Goal: Obtain resource: Download file/media

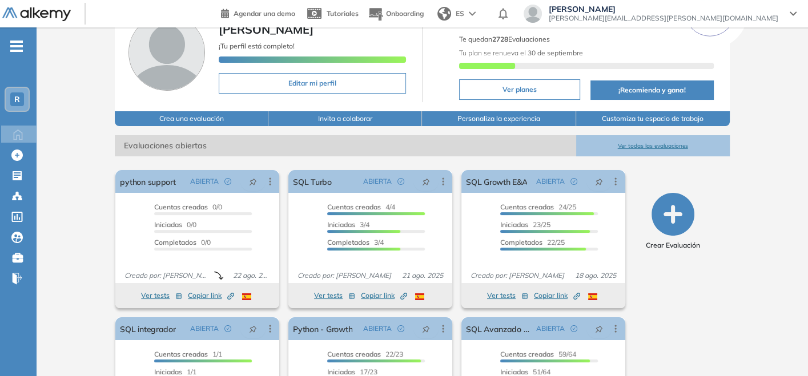
scroll to position [127, 0]
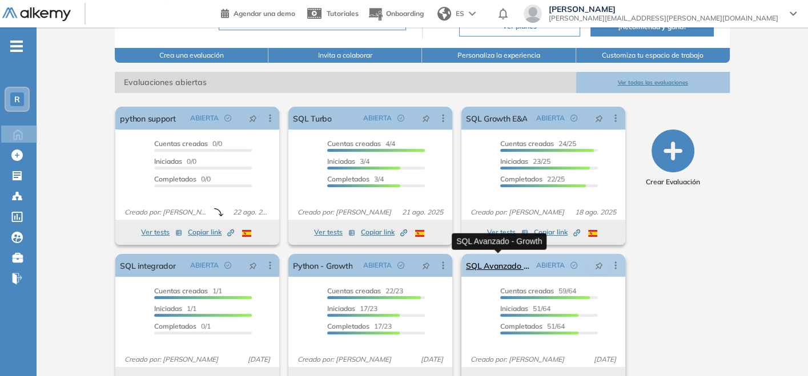
click at [514, 263] on link "SQL Avanzado - Growth" at bounding box center [499, 265] width 66 height 23
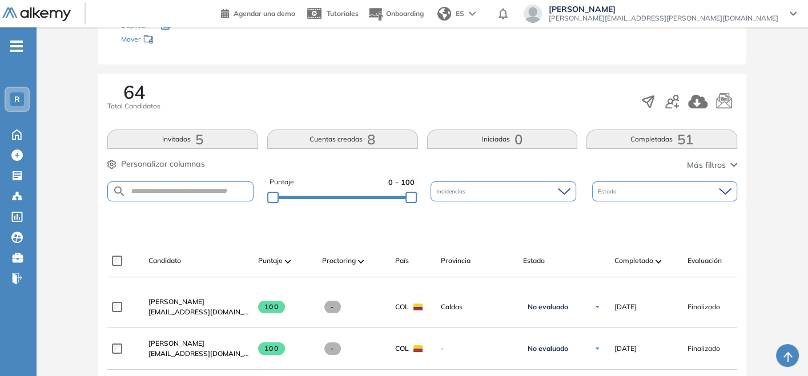
scroll to position [81, 0]
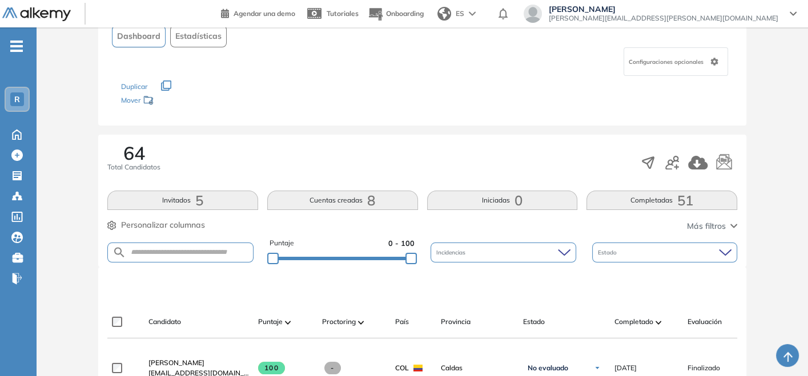
click at [655, 325] on span at bounding box center [658, 321] width 6 height 11
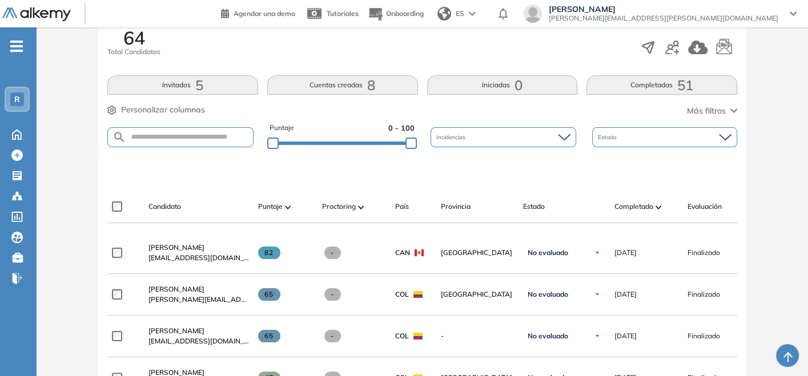
scroll to position [0, 0]
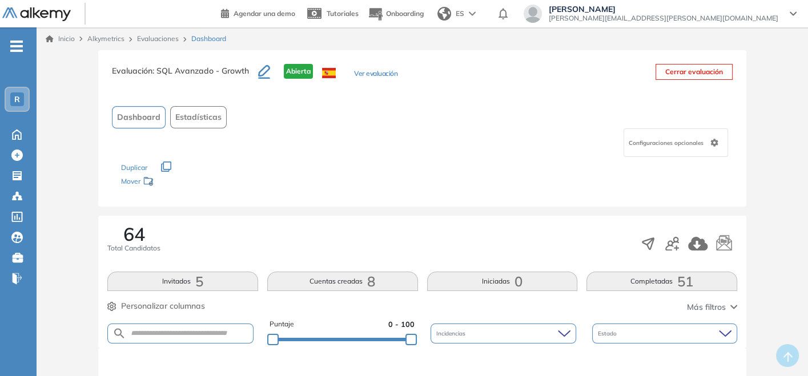
click at [158, 42] on link "Evaluaciones" at bounding box center [158, 38] width 42 height 9
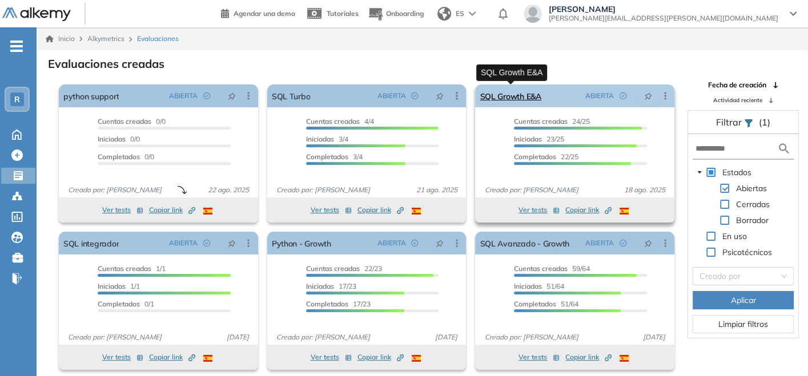
click at [497, 94] on link "SQL Growth E&A" at bounding box center [509, 95] width 61 height 23
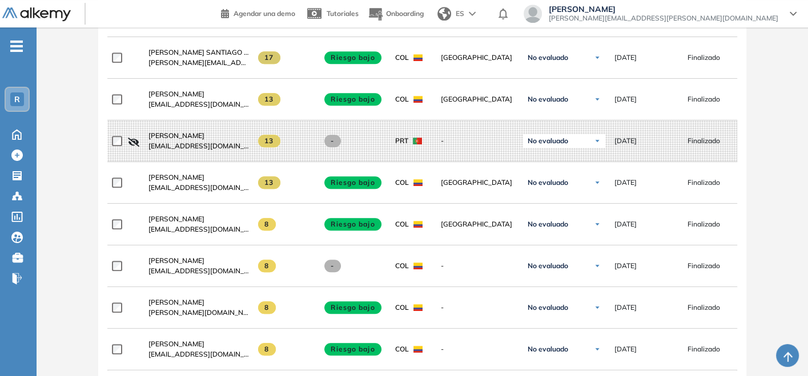
scroll to position [685, 0]
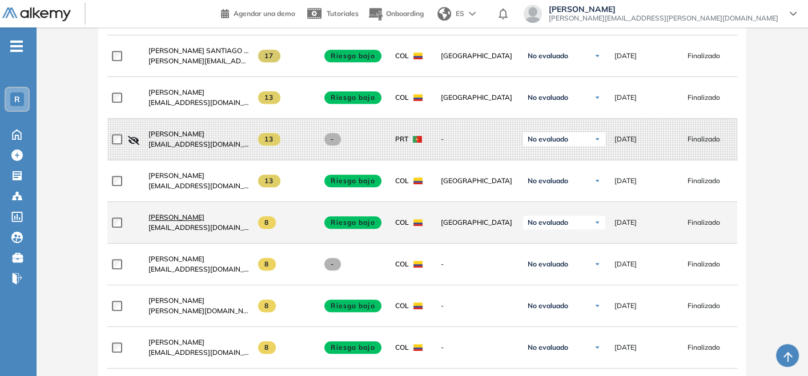
click at [171, 219] on span "[PERSON_NAME]" at bounding box center [176, 217] width 56 height 9
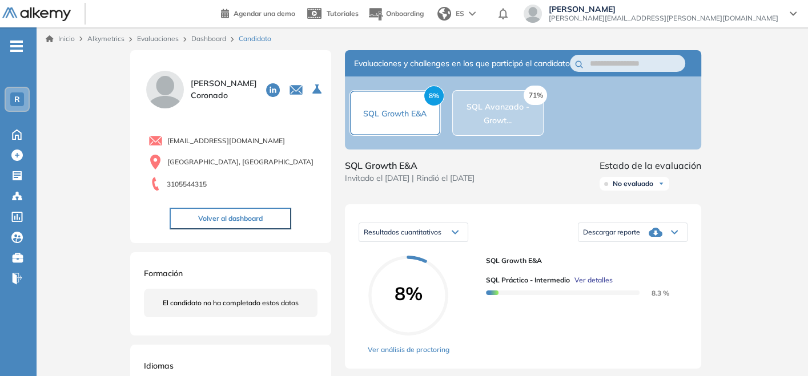
click at [631, 237] on span "Descargar reporte" at bounding box center [611, 232] width 57 height 9
click at [632, 254] on li "Descargar informe completo" at bounding box center [625, 248] width 84 height 11
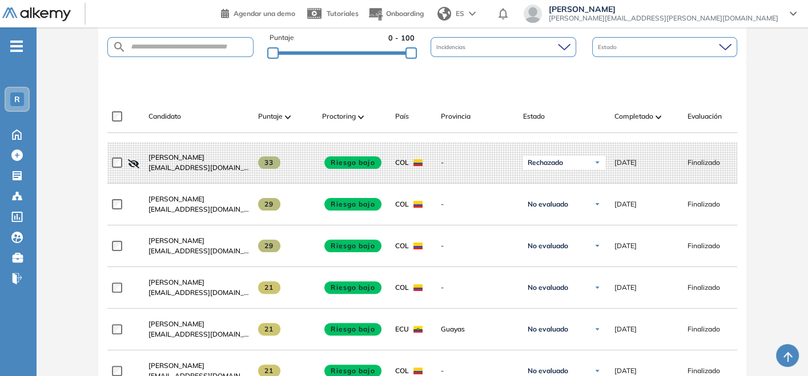
scroll to position [272, 0]
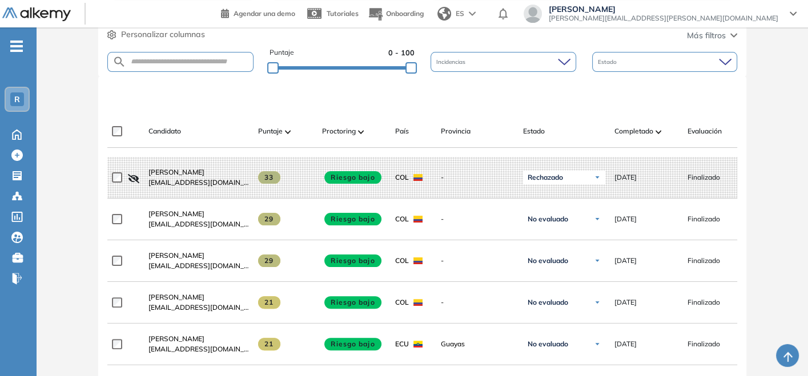
click at [656, 135] on span at bounding box center [658, 131] width 6 height 11
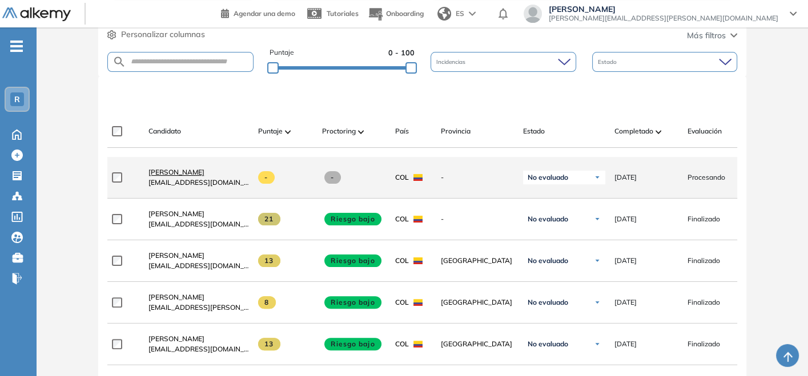
click at [186, 175] on span "[PERSON_NAME]" at bounding box center [176, 172] width 56 height 9
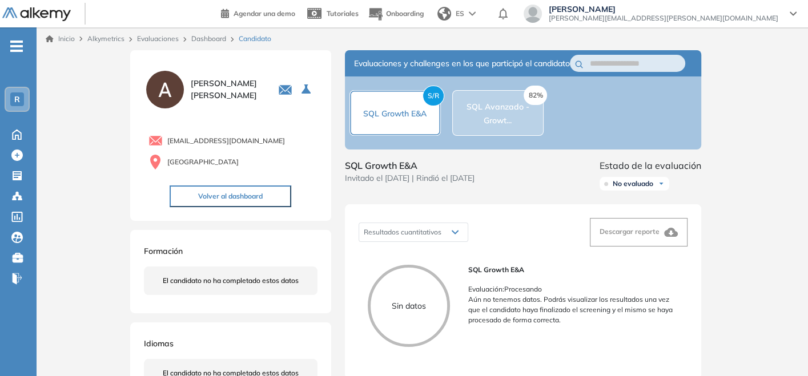
click at [215, 35] on link "Dashboard" at bounding box center [208, 38] width 35 height 9
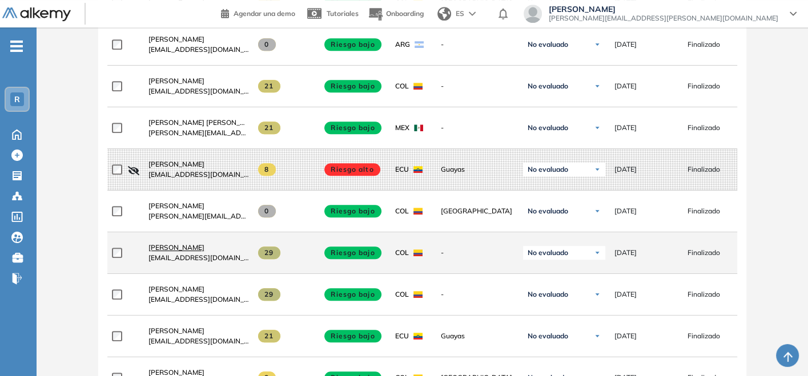
scroll to position [634, 0]
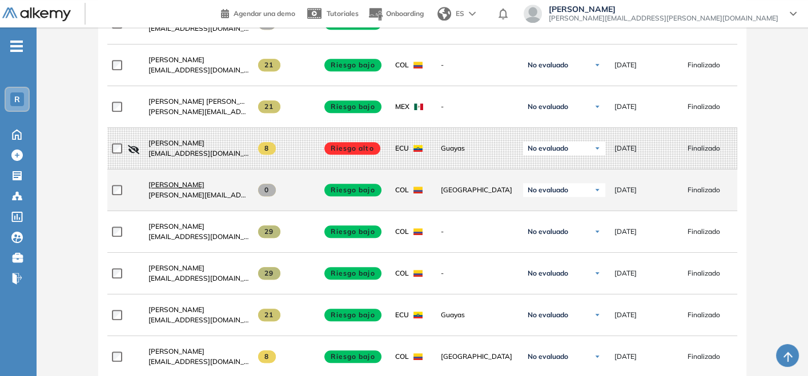
click at [184, 186] on span "[PERSON_NAME]" at bounding box center [176, 184] width 56 height 9
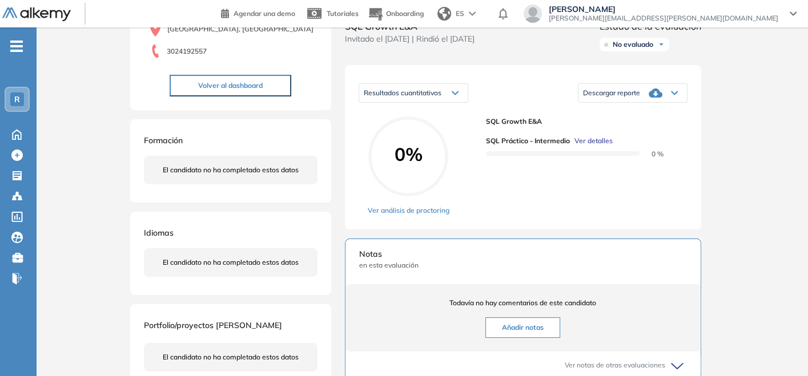
scroll to position [190, 0]
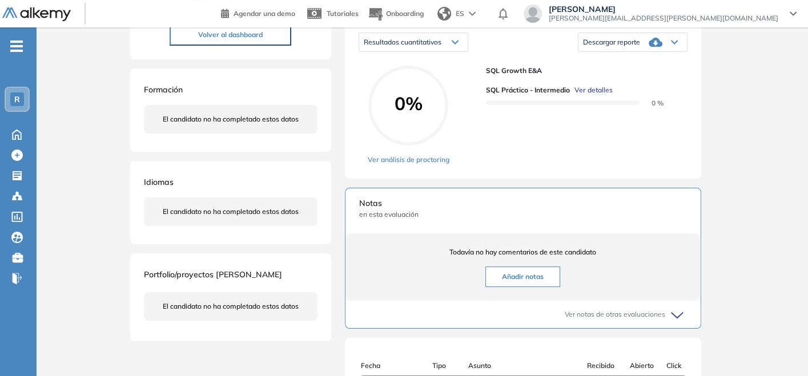
click at [411, 144] on circle at bounding box center [408, 105] width 76 height 76
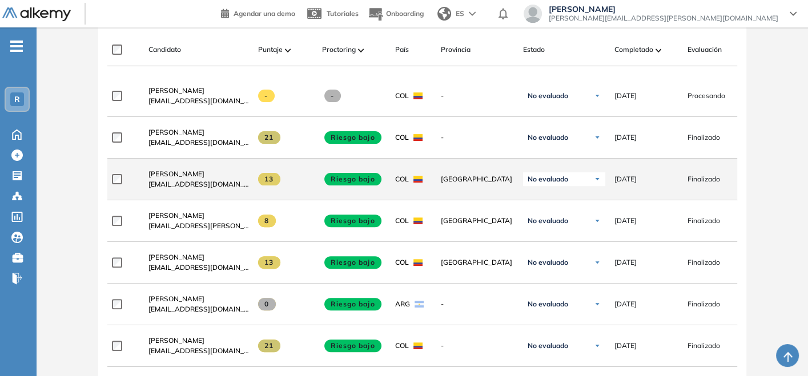
scroll to position [380, 0]
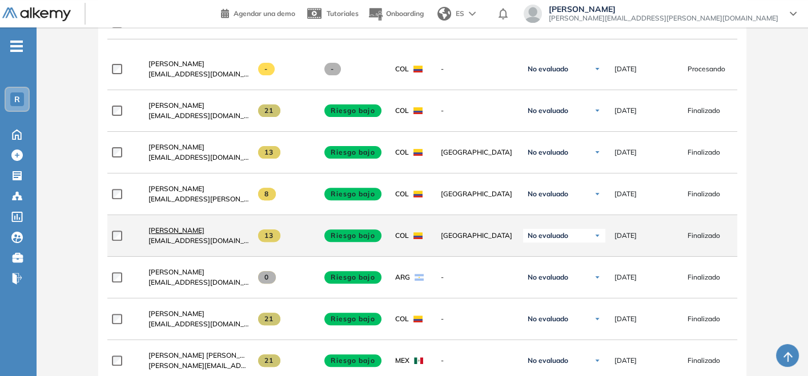
click at [171, 229] on span "[PERSON_NAME]" at bounding box center [176, 230] width 56 height 9
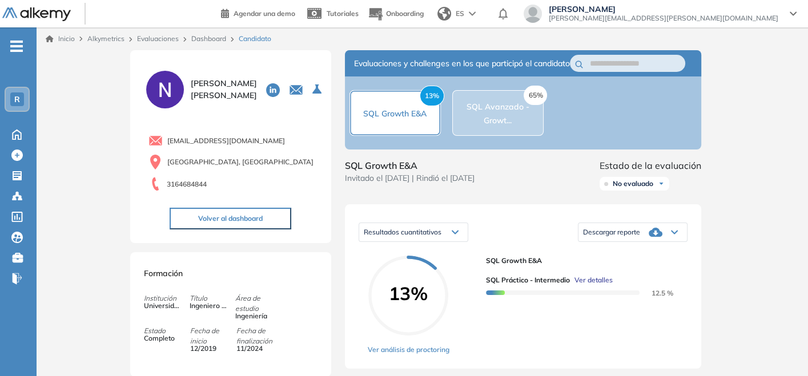
click at [663, 239] on div "Descargar reporte" at bounding box center [632, 232] width 108 height 23
click at [594, 254] on li "Descargar informe completo" at bounding box center [625, 248] width 84 height 11
click at [209, 41] on link "Dashboard" at bounding box center [208, 38] width 35 height 9
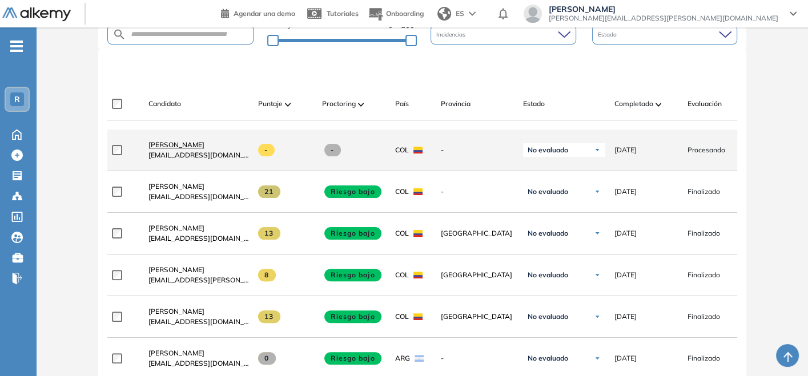
scroll to position [317, 0]
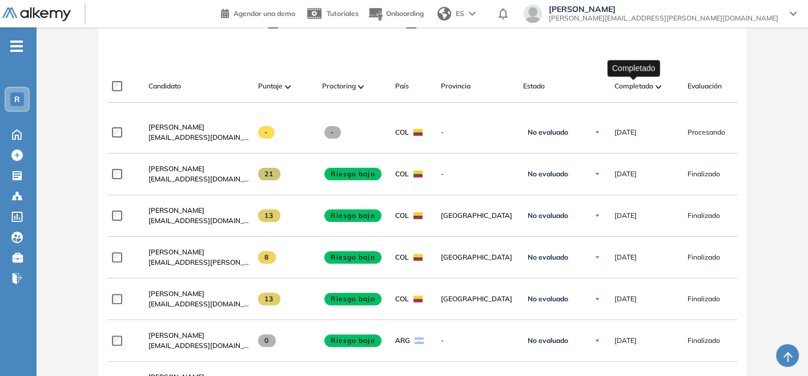
click at [653, 80] on div "Completado" at bounding box center [646, 86] width 64 height 14
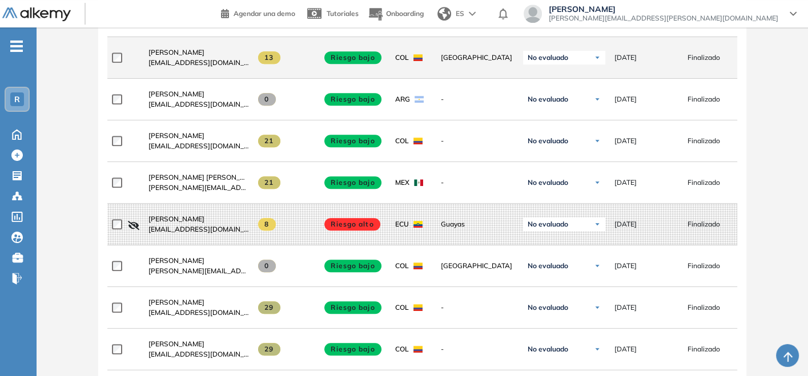
scroll to position [571, 0]
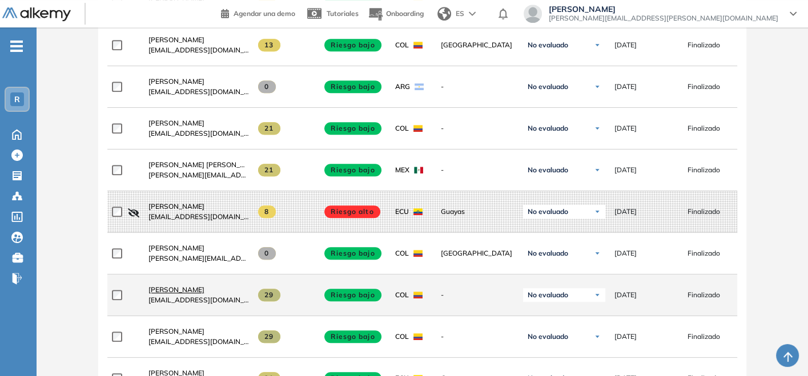
click at [163, 290] on span "[PERSON_NAME]" at bounding box center [176, 289] width 56 height 9
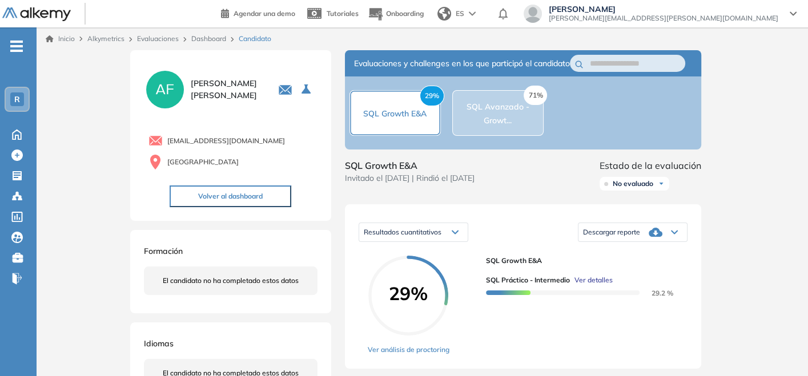
click at [661, 237] on icon at bounding box center [655, 232] width 14 height 9
click at [647, 254] on li "Descargar informe completo" at bounding box center [625, 248] width 84 height 11
click at [209, 41] on link "Dashboard" at bounding box center [208, 38] width 35 height 9
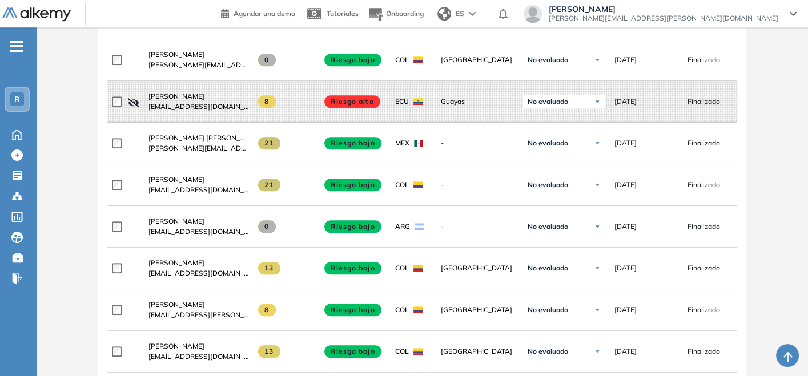
scroll to position [1078, 0]
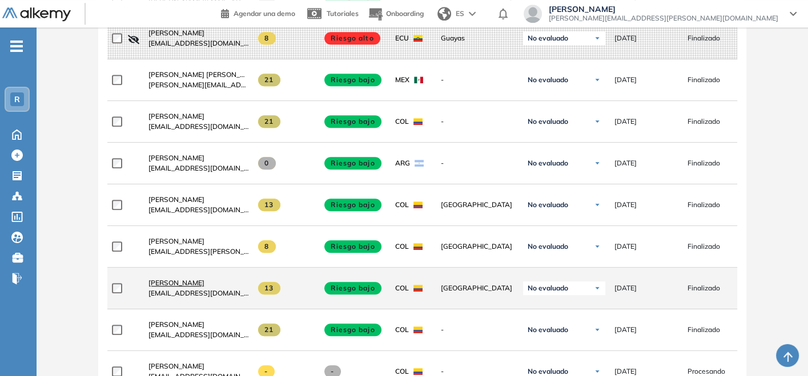
click at [204, 280] on span "[PERSON_NAME]" at bounding box center [176, 283] width 56 height 9
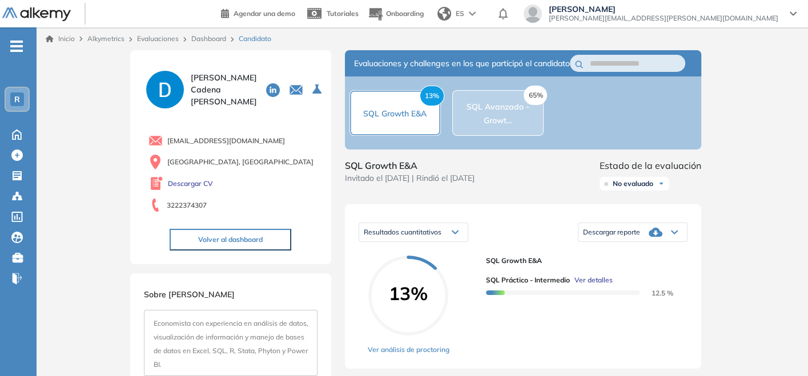
click at [655, 239] on icon at bounding box center [655, 232] width 14 height 14
click at [620, 254] on li "Descargar informe completo" at bounding box center [625, 248] width 84 height 11
click at [214, 41] on link "Dashboard" at bounding box center [208, 38] width 35 height 9
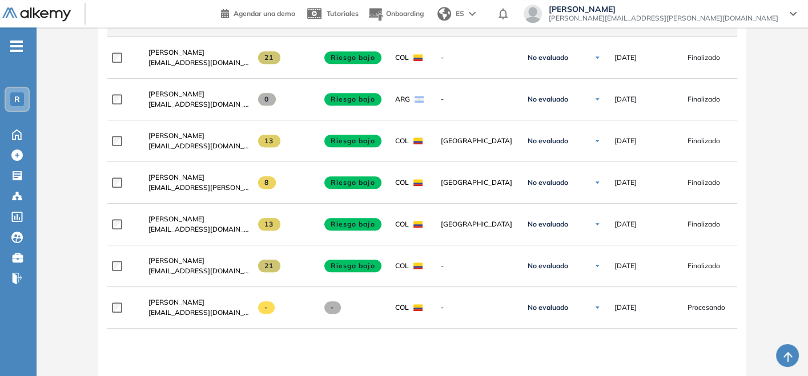
scroll to position [1205, 0]
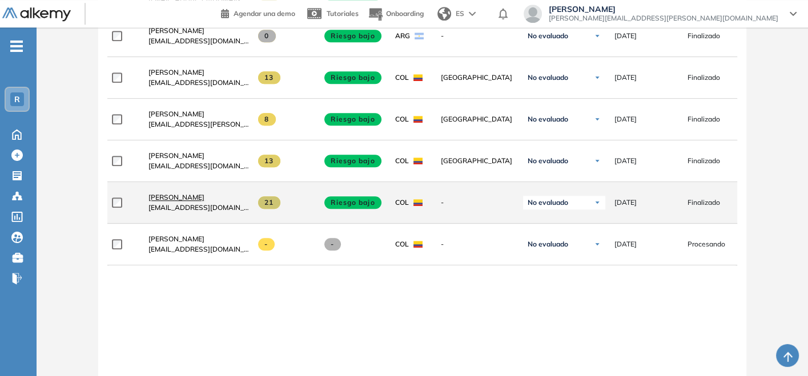
click at [204, 197] on span "[PERSON_NAME]" at bounding box center [176, 197] width 56 height 9
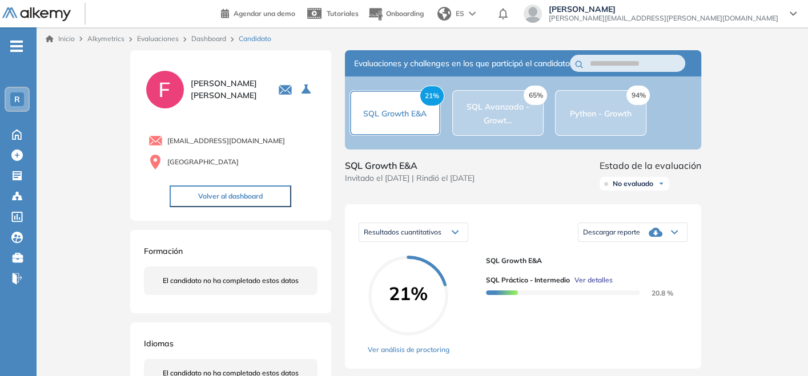
click at [198, 35] on link "Dashboard" at bounding box center [208, 38] width 35 height 9
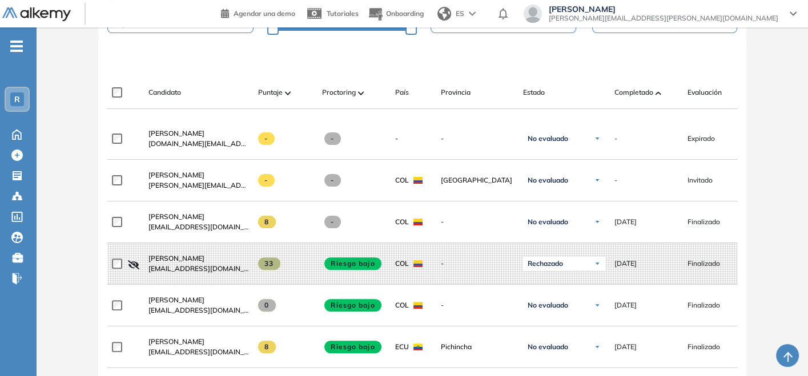
scroll to position [190, 0]
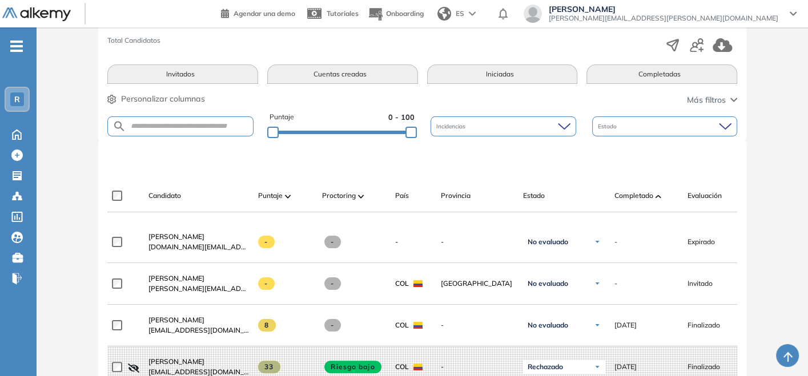
click at [655, 198] on span at bounding box center [658, 195] width 6 height 11
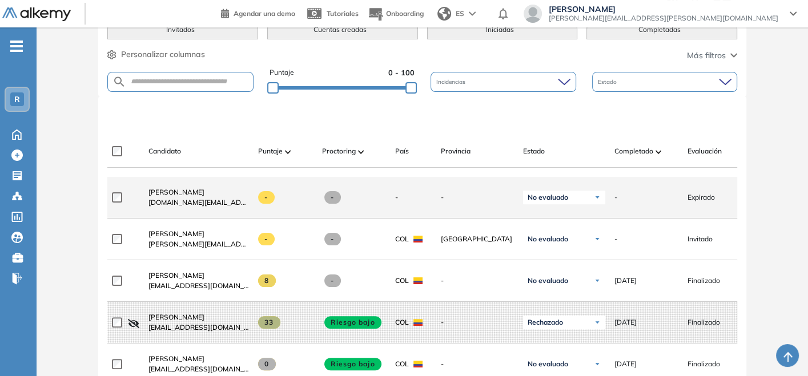
scroll to position [253, 0]
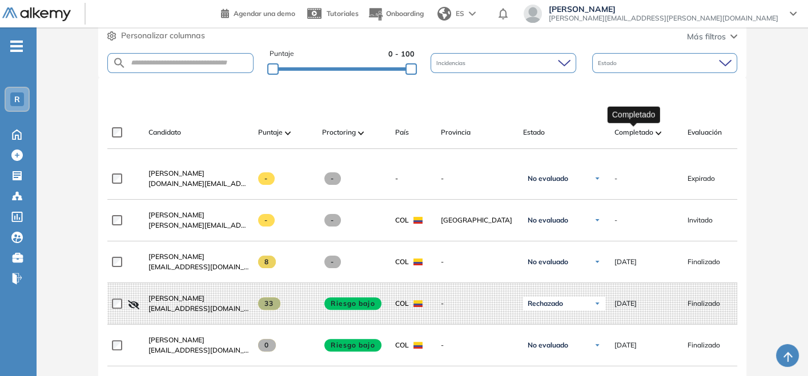
click at [639, 131] on span "Completado" at bounding box center [633, 132] width 39 height 10
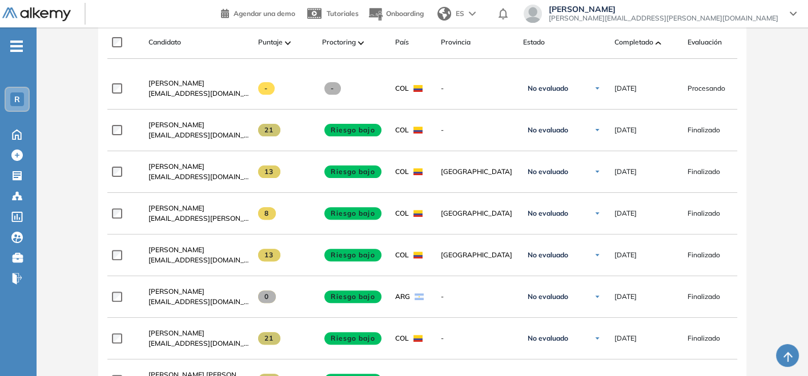
scroll to position [317, 0]
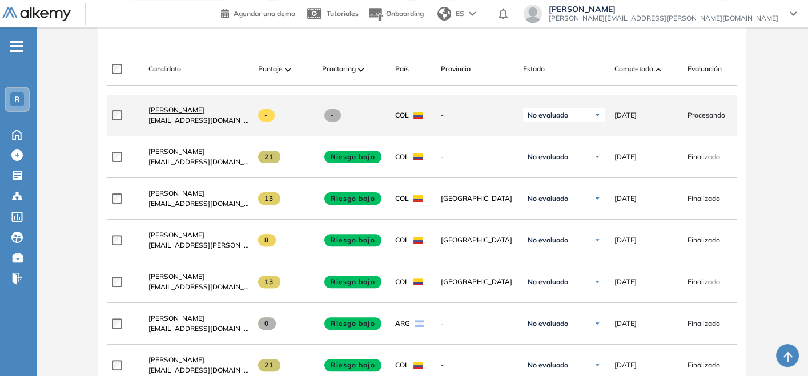
click at [158, 114] on span "[PERSON_NAME]" at bounding box center [176, 110] width 56 height 9
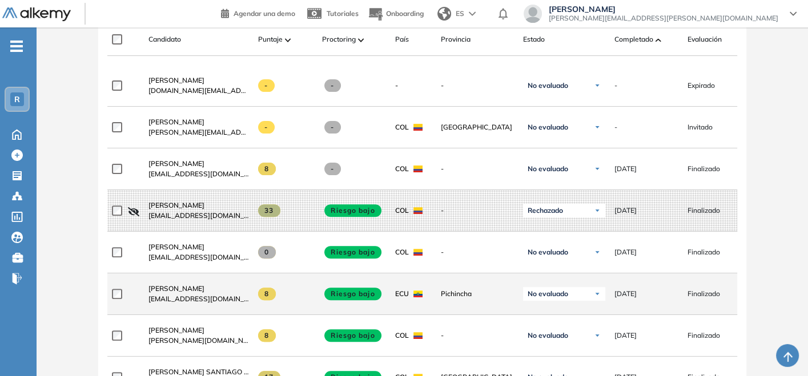
scroll to position [253, 0]
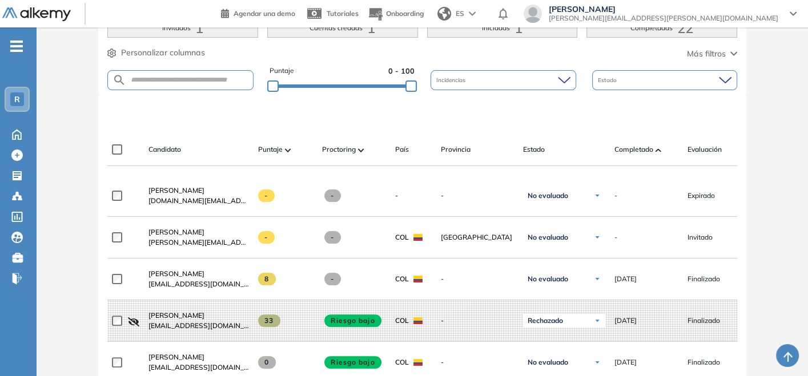
click at [644, 159] on div "Candidato Puntaje Proctoring País Provincia Estado Completado Evaluación Fecha …" at bounding box center [490, 154] width 767 height 23
click at [646, 147] on span "Completado" at bounding box center [633, 149] width 39 height 10
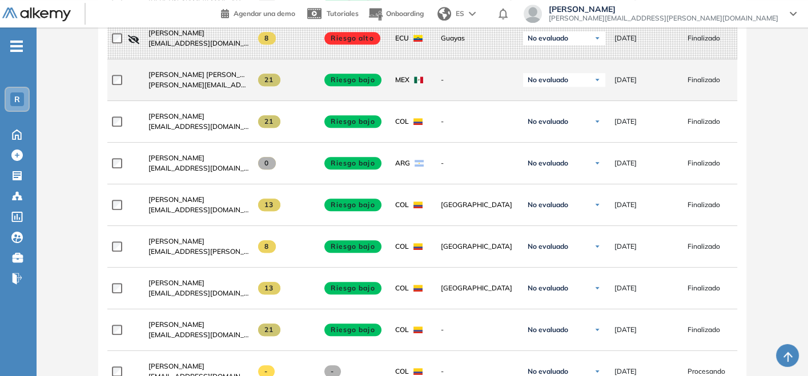
scroll to position [1141, 0]
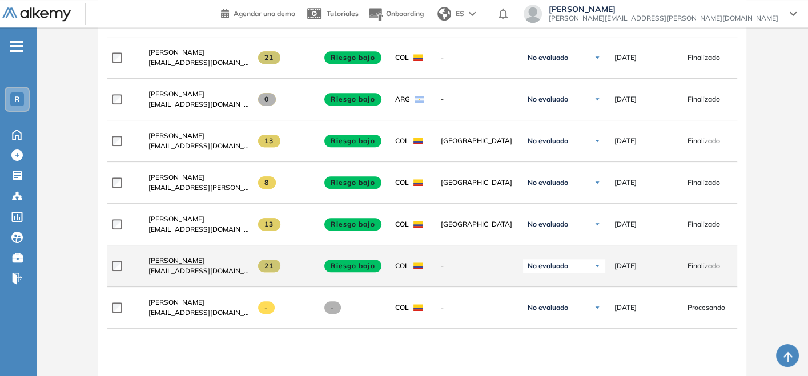
click at [168, 263] on span "[PERSON_NAME]" at bounding box center [176, 260] width 56 height 9
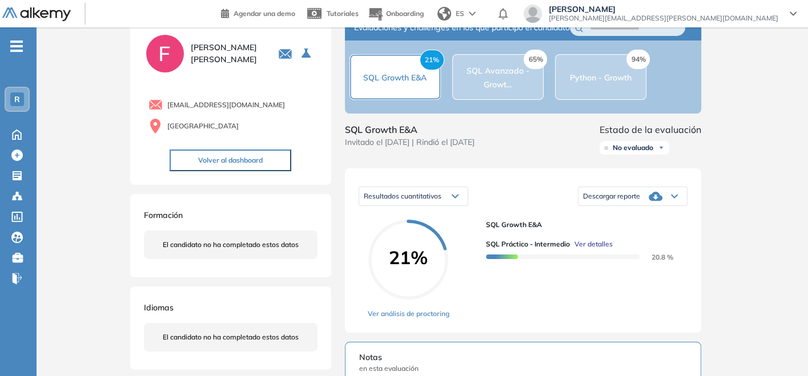
scroll to position [190, 0]
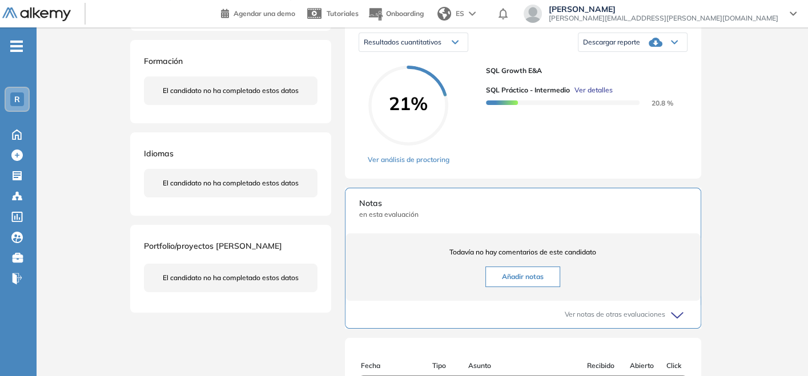
click at [639, 47] on span "Descargar reporte" at bounding box center [611, 42] width 57 height 9
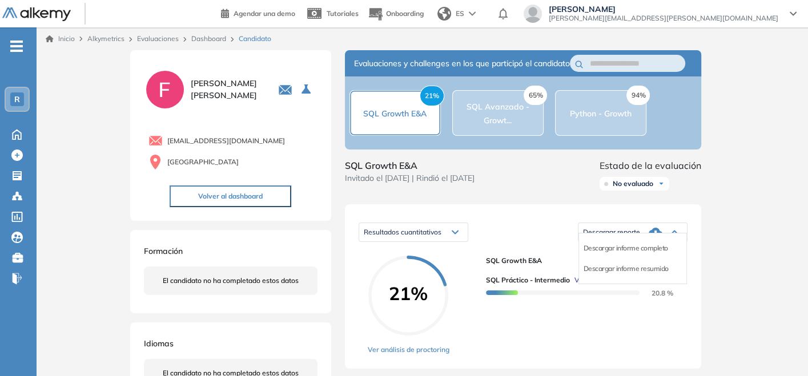
scroll to position [63, 0]
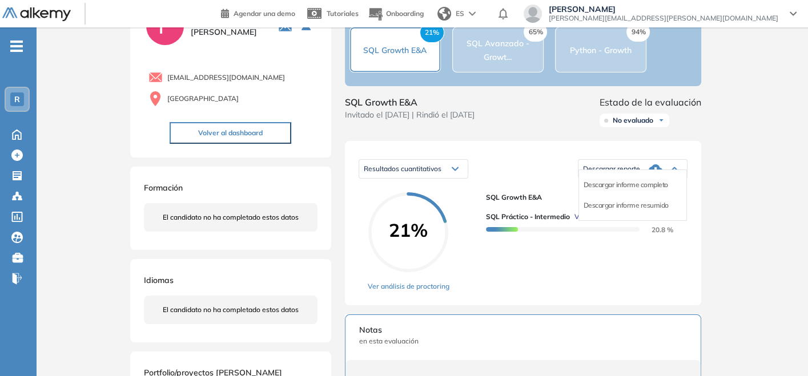
click at [639, 191] on li "Descargar informe completo" at bounding box center [625, 184] width 84 height 11
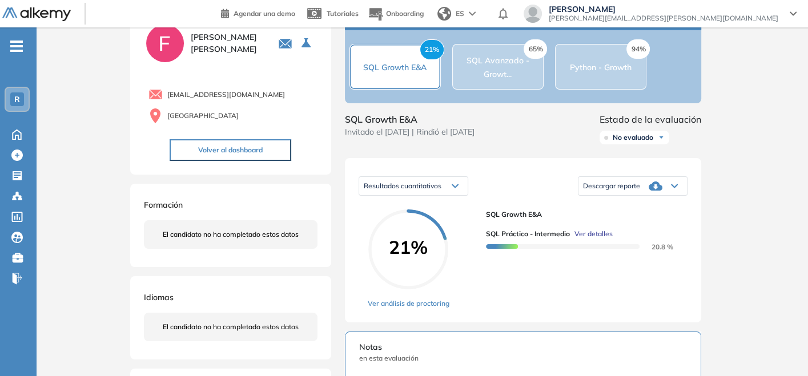
scroll to position [0, 0]
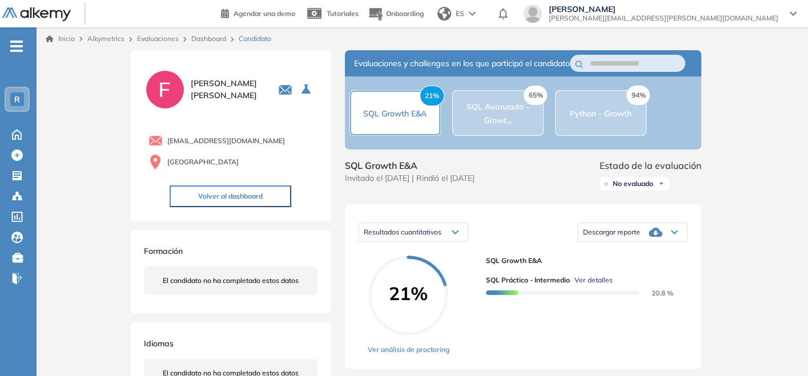
click at [199, 33] on div "Inicio Alkymetrics Evaluaciones Dashboard Candidato" at bounding box center [422, 38] width 771 height 23
click at [205, 38] on link "Dashboard" at bounding box center [208, 38] width 35 height 9
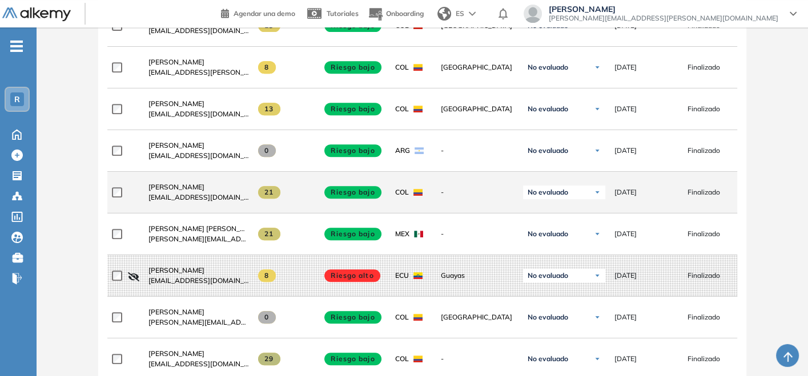
scroll to position [571, 0]
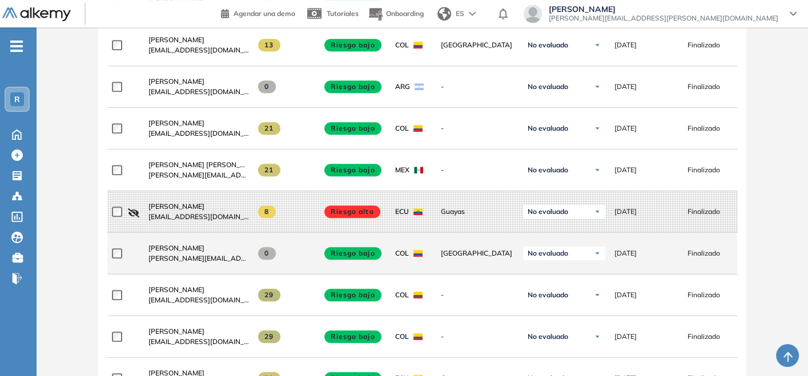
click at [183, 255] on span "[PERSON_NAME][EMAIL_ADDRESS][PERSON_NAME][DOMAIN_NAME]" at bounding box center [198, 258] width 100 height 10
click at [185, 250] on span "[PERSON_NAME]" at bounding box center [176, 248] width 56 height 9
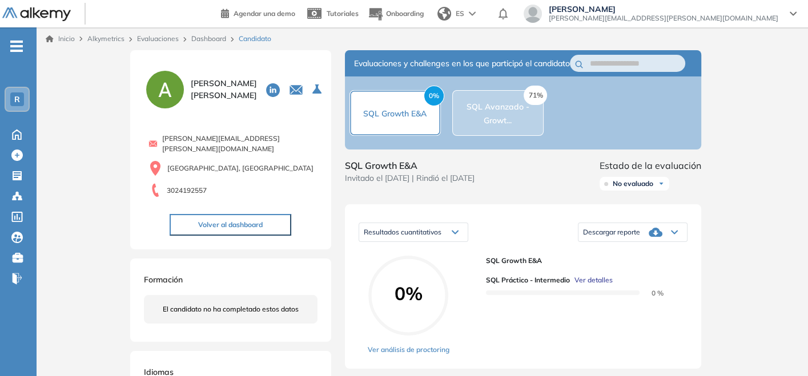
click at [202, 38] on link "Dashboard" at bounding box center [208, 38] width 35 height 9
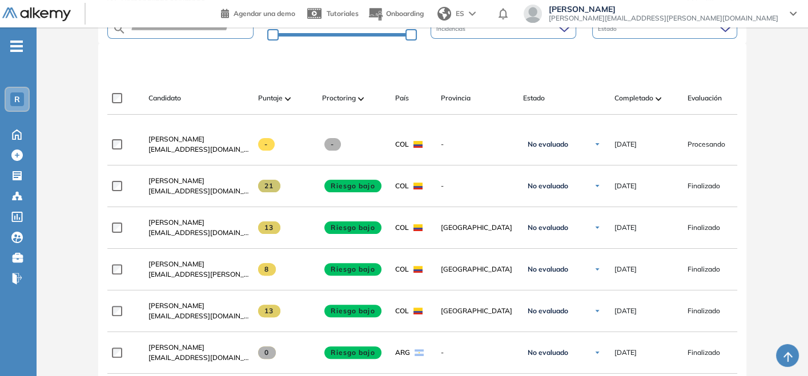
scroll to position [368, 0]
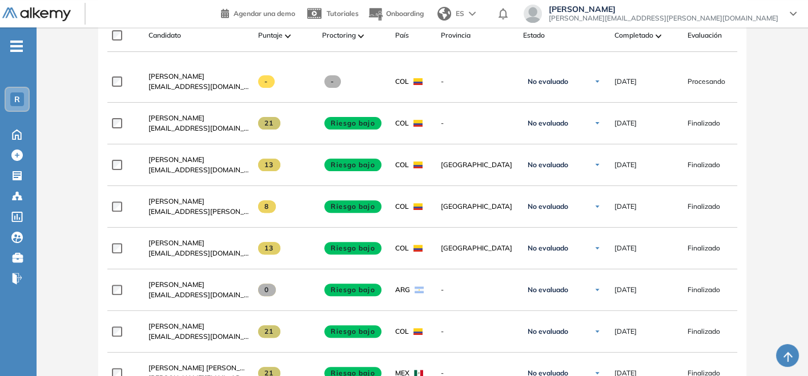
click at [170, 80] on span "[PERSON_NAME]" at bounding box center [176, 76] width 56 height 9
